Goal: Navigation & Orientation: Find specific page/section

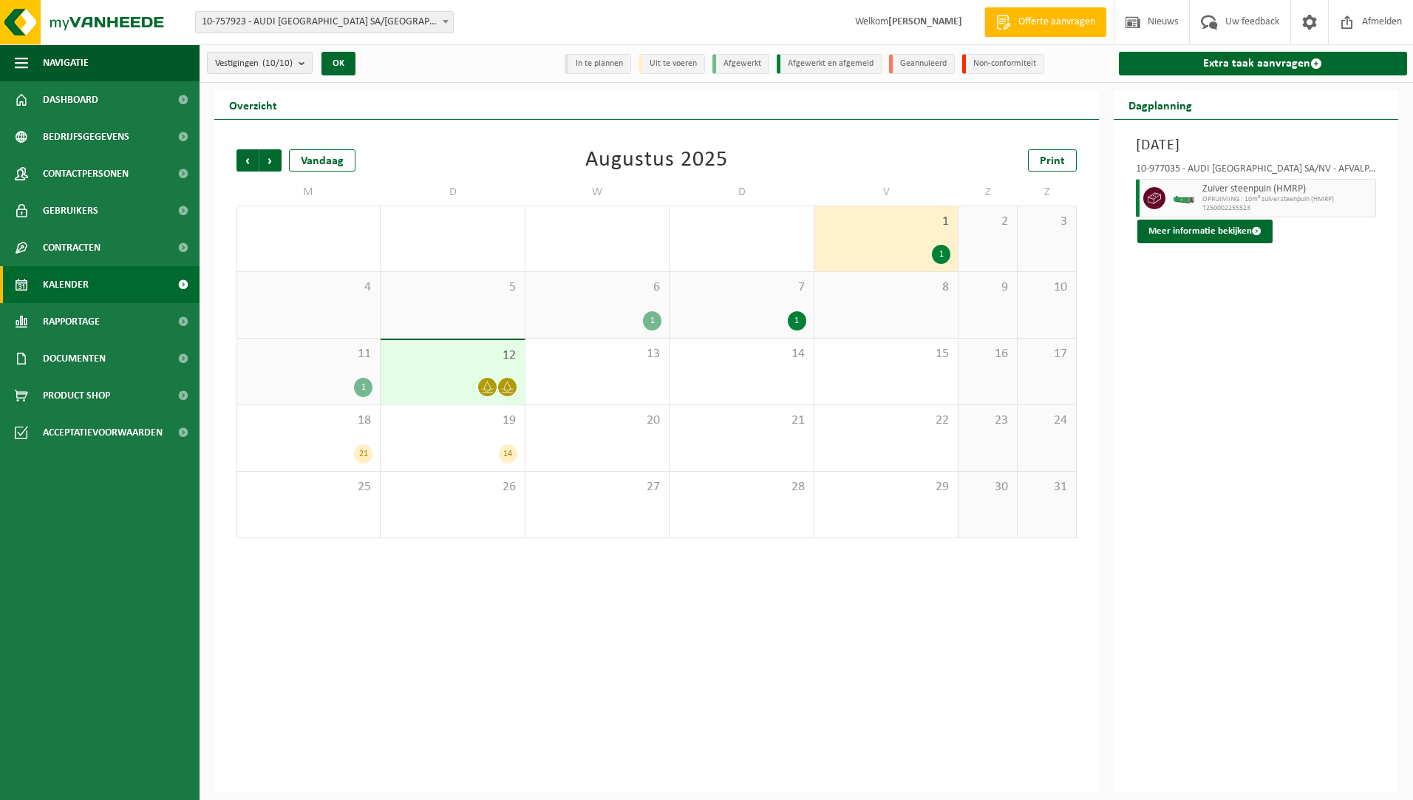
click at [104, 283] on link "Kalender" at bounding box center [100, 284] width 200 height 37
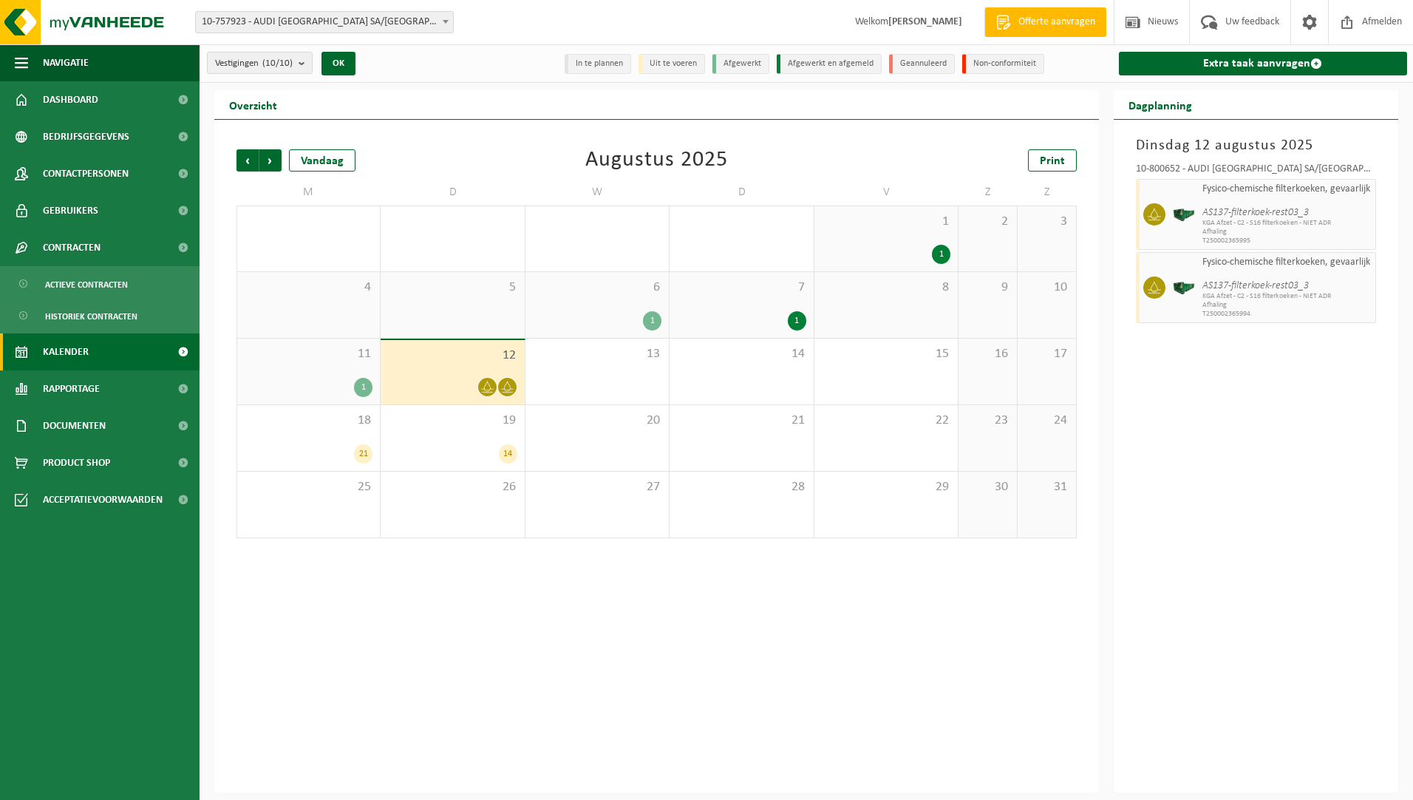
click at [63, 361] on span "Kalender" at bounding box center [66, 351] width 46 height 37
